Goal: Navigation & Orientation: Find specific page/section

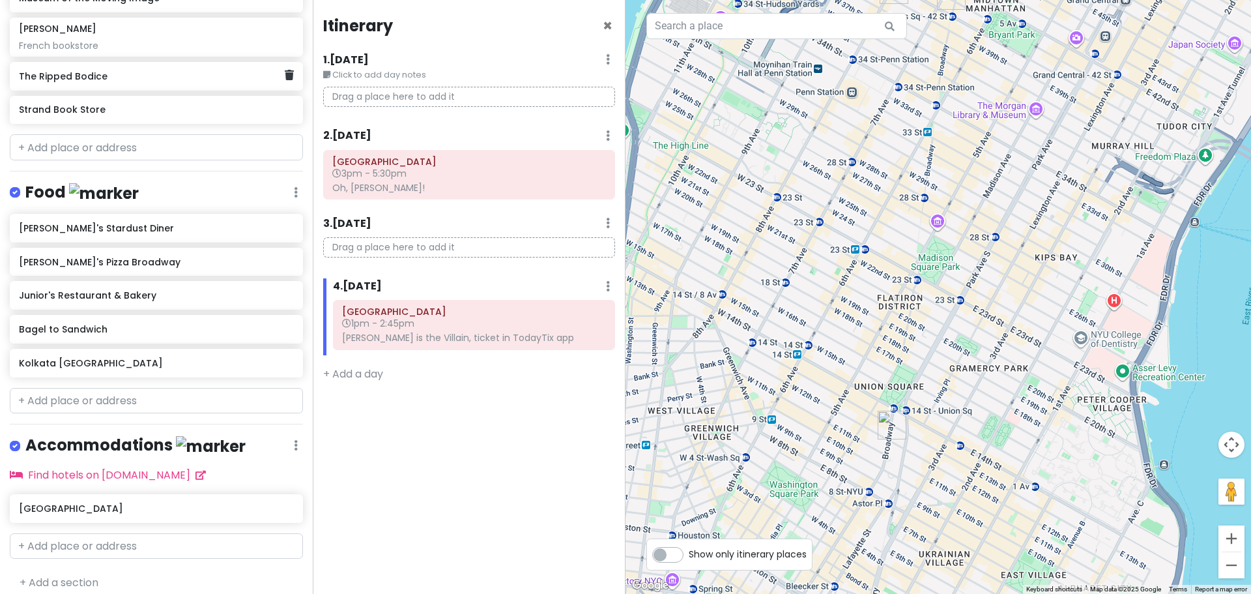
scroll to position [468, 0]
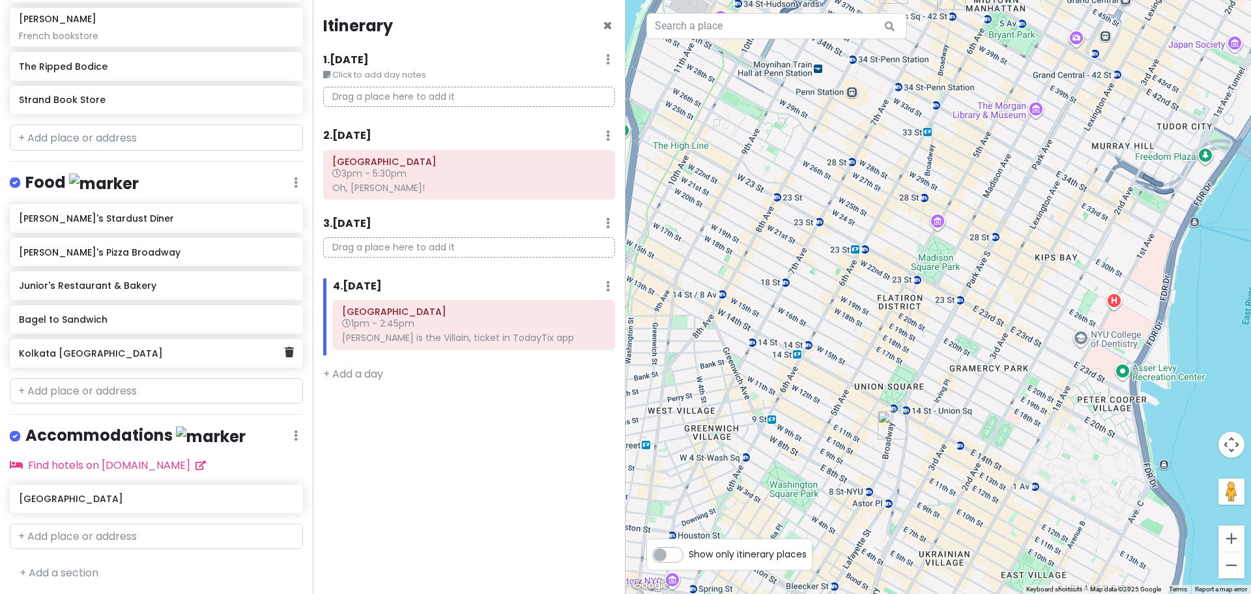
click at [173, 355] on h6 "Kolkata [GEOGRAPHIC_DATA]" at bounding box center [151, 353] width 265 height 12
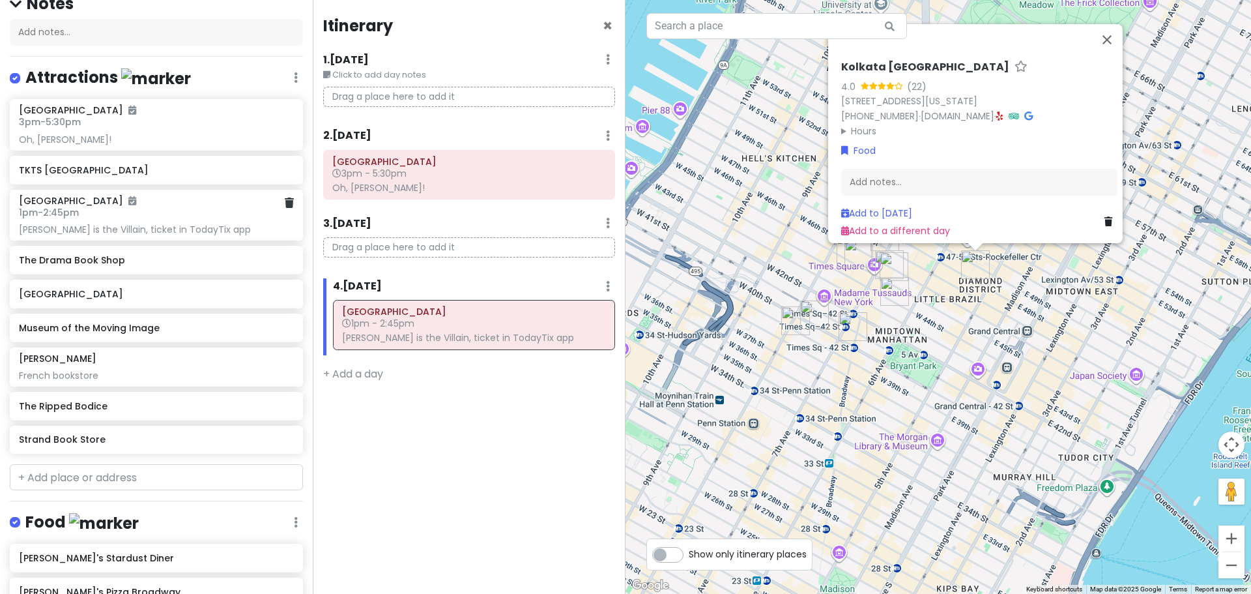
scroll to position [195, 0]
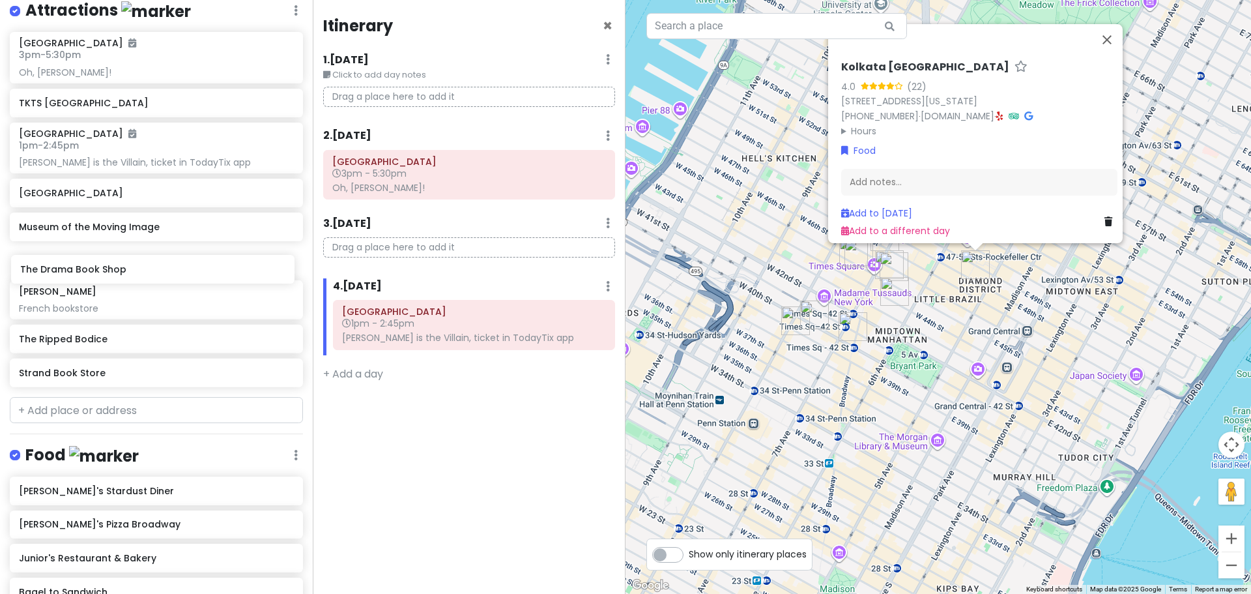
drag, startPoint x: 179, startPoint y: 195, endPoint x: 180, endPoint y: 272, distance: 77.5
click at [180, 272] on div "[GEOGRAPHIC_DATA] 3pm - 5:30pm Oh, [PERSON_NAME]! [GEOGRAPHIC_DATA] 1pm - 2:45p…" at bounding box center [156, 212] width 313 height 360
drag, startPoint x: 177, startPoint y: 339, endPoint x: 174, endPoint y: 372, distance: 33.3
click at [174, 372] on div "[GEOGRAPHIC_DATA] 3pm - 5:30pm Oh, [PERSON_NAME]! [GEOGRAPHIC_DATA] 1pm - 2:45p…" at bounding box center [156, 212] width 313 height 360
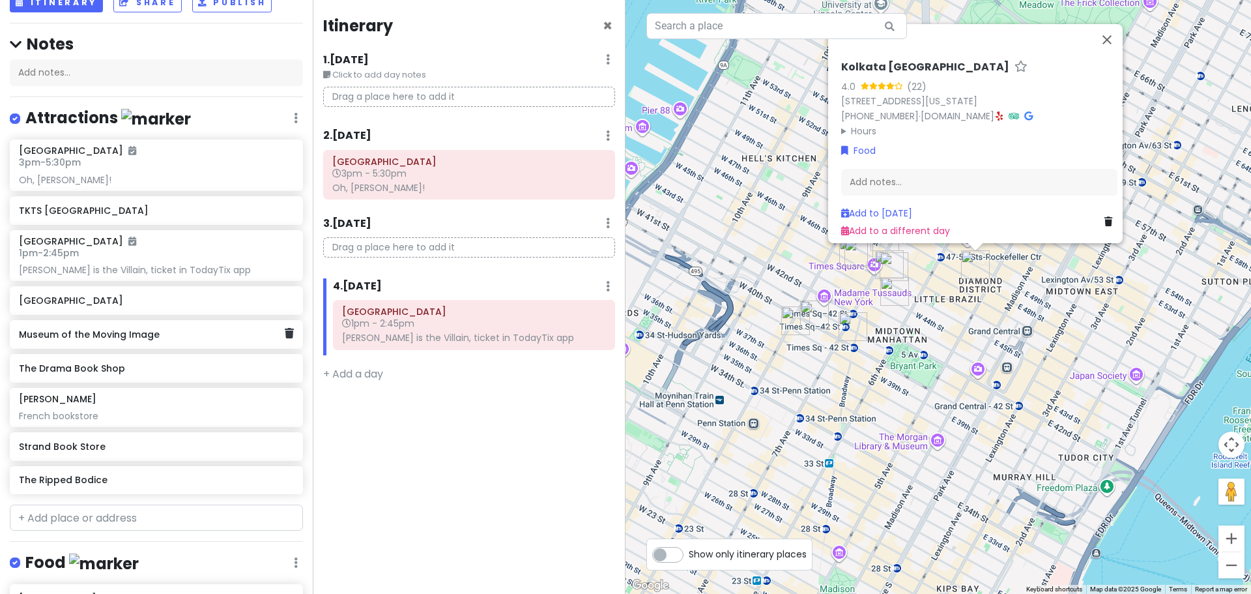
scroll to position [65, 0]
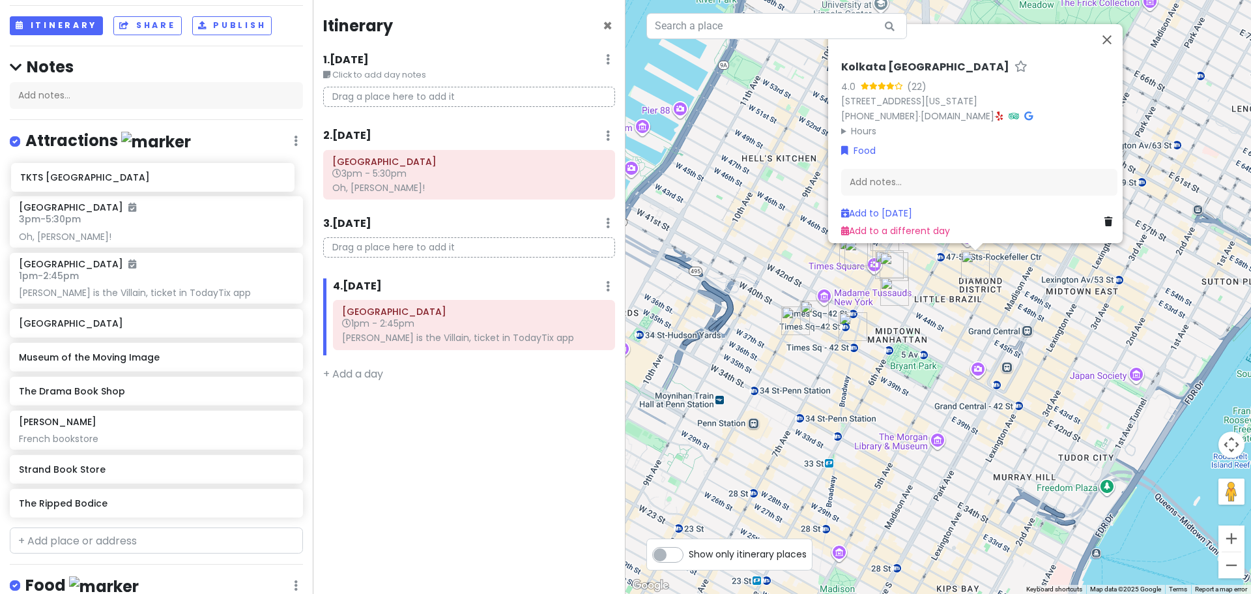
drag, startPoint x: 165, startPoint y: 235, endPoint x: 167, endPoint y: 180, distance: 54.7
click at [167, 180] on div "[GEOGRAPHIC_DATA] 3pm - 5:30pm Oh, [PERSON_NAME]! [GEOGRAPHIC_DATA] 1pm - 2:45p…" at bounding box center [156, 342] width 313 height 360
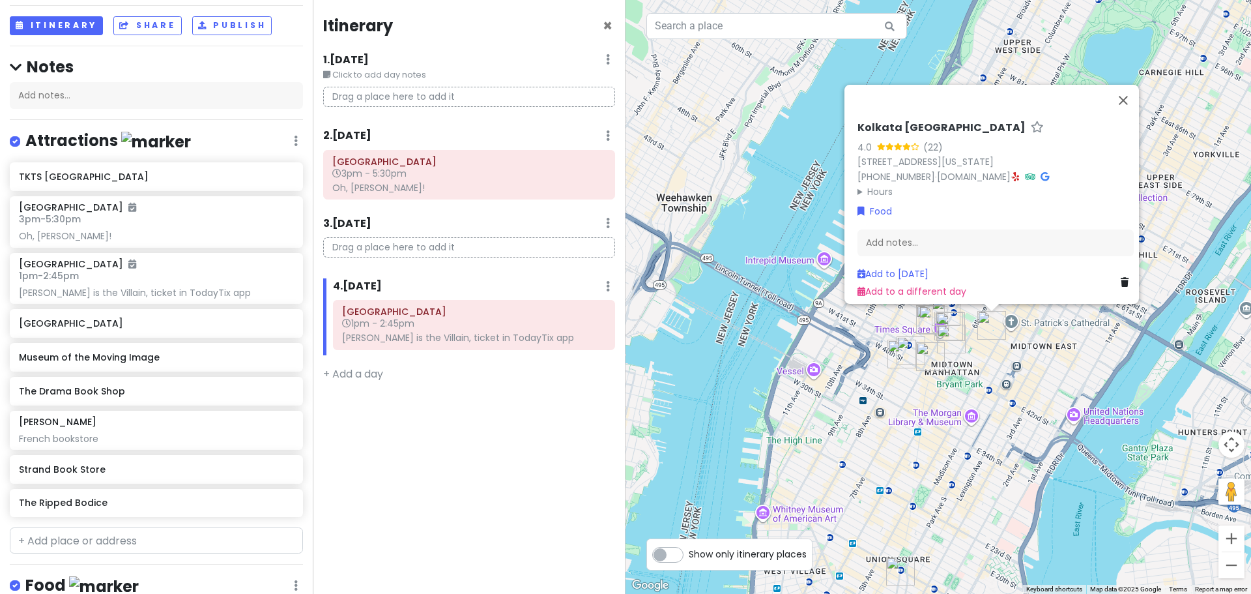
click at [898, 570] on img "Strand Book Store" at bounding box center [900, 570] width 29 height 29
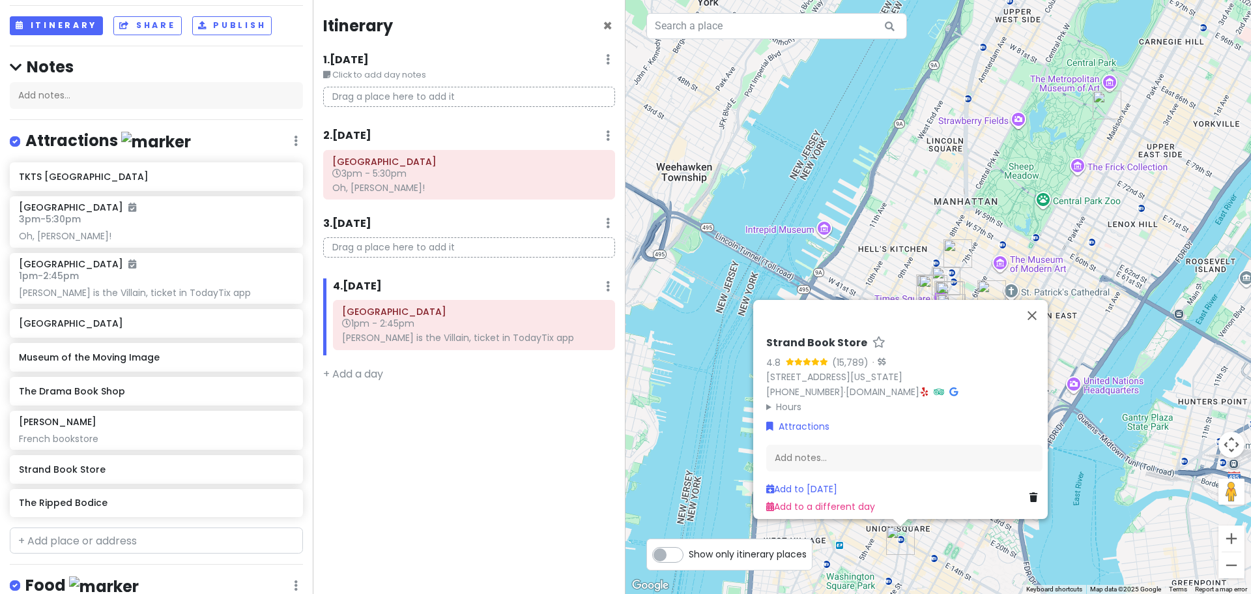
click at [1053, 547] on div "Strand Book Store 4.8 (15,789) · [STREET_ADDRESS][US_STATE] [PHONE_NUMBER] · [D…" at bounding box center [937, 297] width 625 height 594
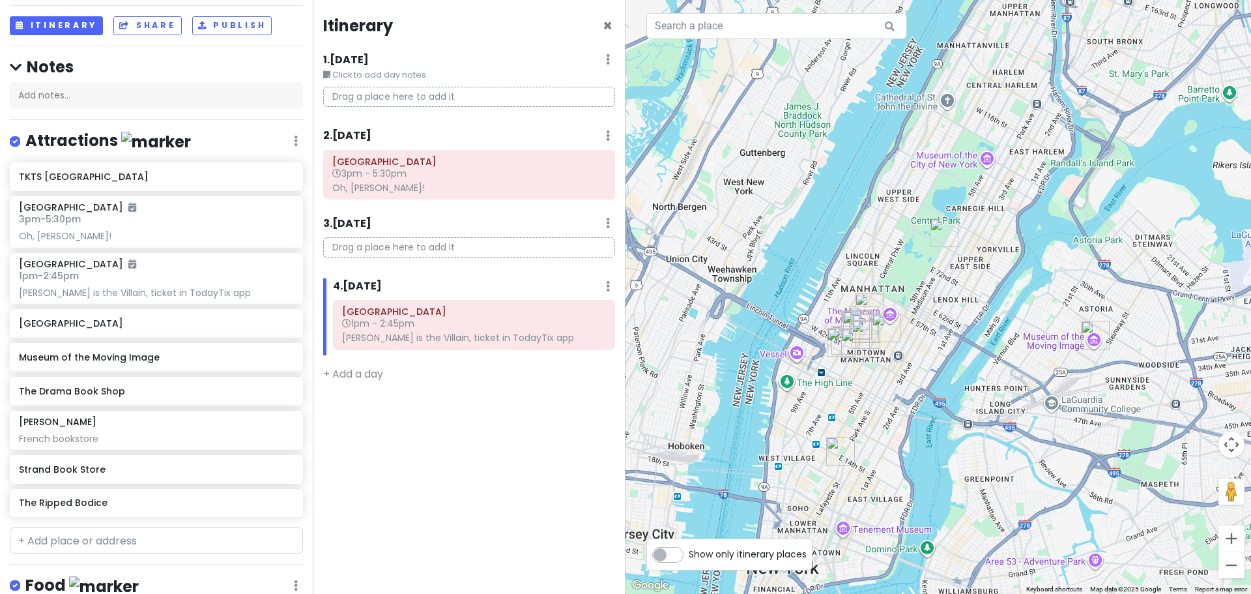
drag, startPoint x: 1074, startPoint y: 519, endPoint x: 922, endPoint y: 440, distance: 171.6
click at [922, 440] on div at bounding box center [937, 297] width 625 height 594
click at [936, 235] on img "Albertine" at bounding box center [944, 232] width 29 height 29
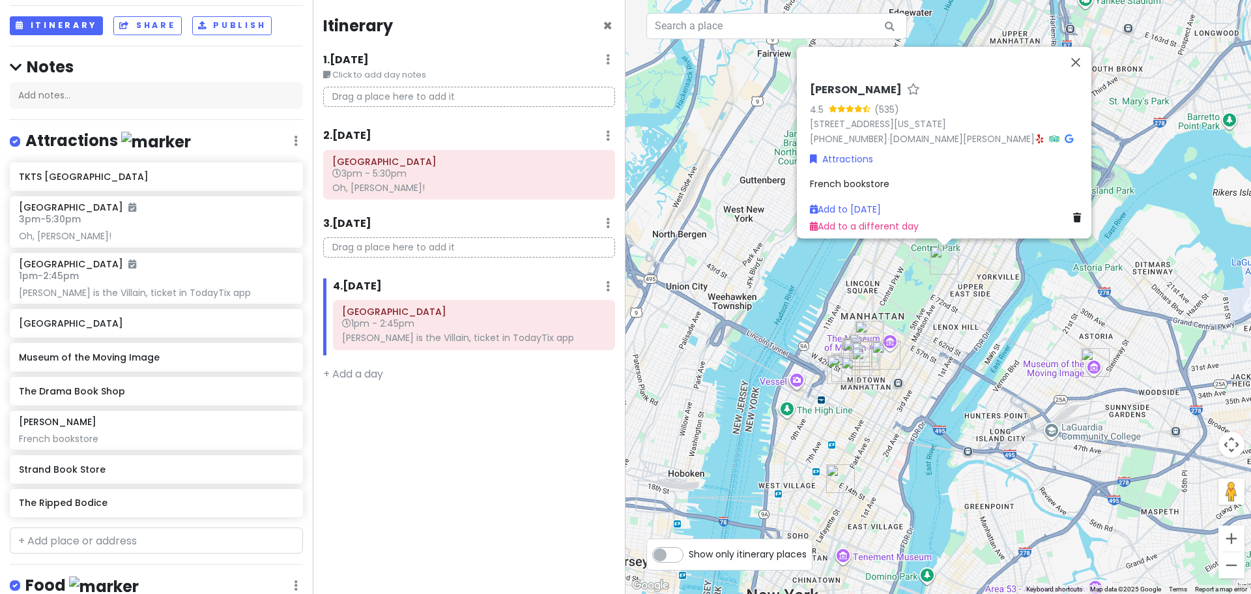
click at [1089, 364] on img "Museum of the Moving Image" at bounding box center [1095, 362] width 29 height 29
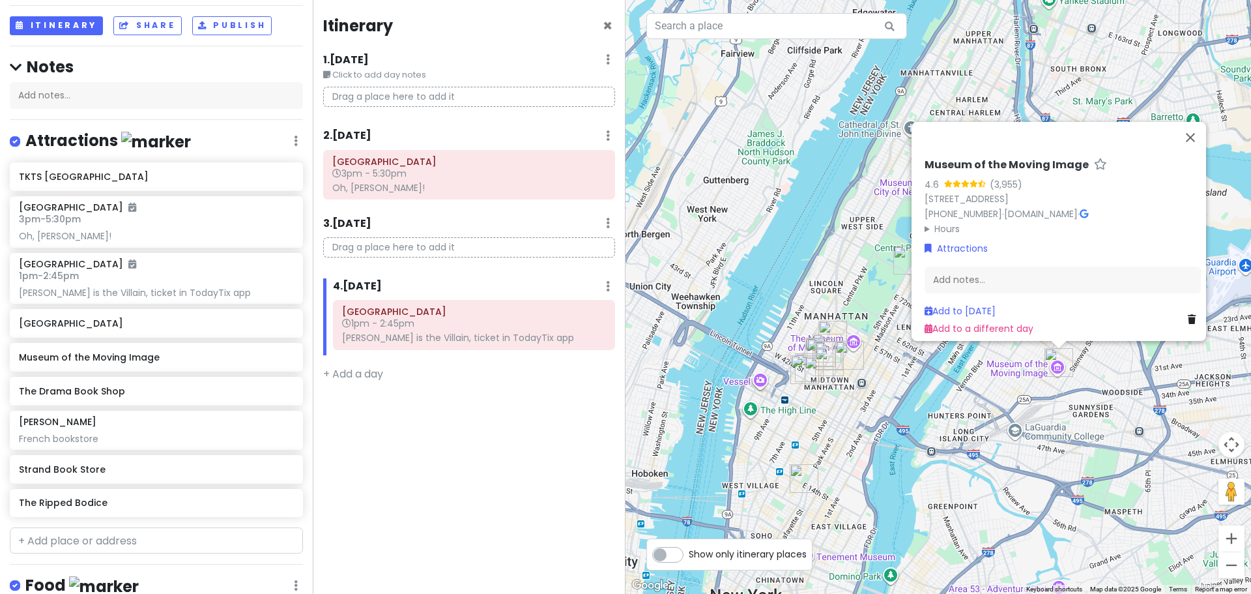
click at [925, 396] on div "Museum of the Moving Image 4.6 (3,955) [STREET_ADDRESS] [PHONE_NUMBER] · [DOMAI…" at bounding box center [937, 297] width 625 height 594
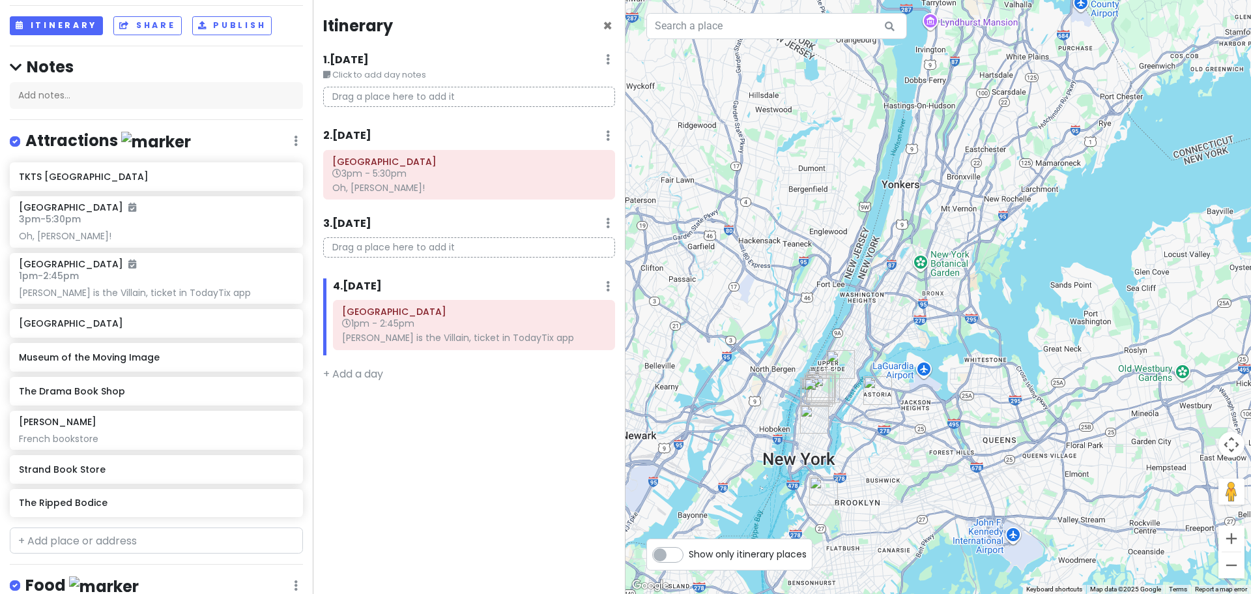
drag, startPoint x: 984, startPoint y: 208, endPoint x: 858, endPoint y: 338, distance: 181.5
click at [855, 350] on img "Albertine" at bounding box center [840, 364] width 29 height 29
